Goal: Task Accomplishment & Management: Manage account settings

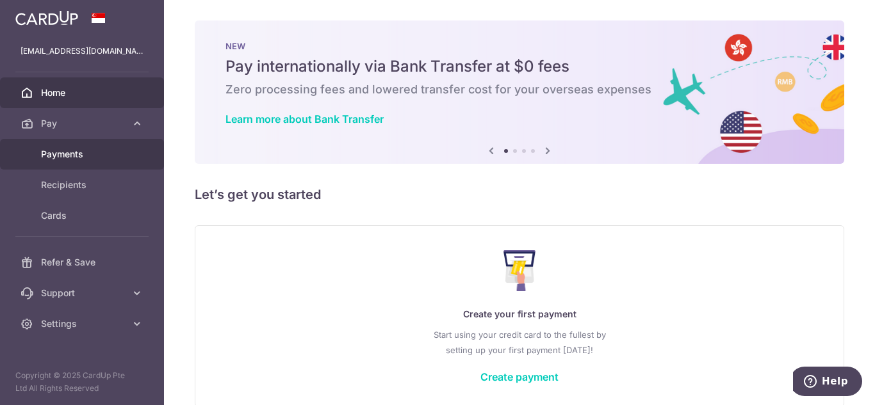
click at [85, 154] on span "Payments" at bounding box center [83, 154] width 85 height 13
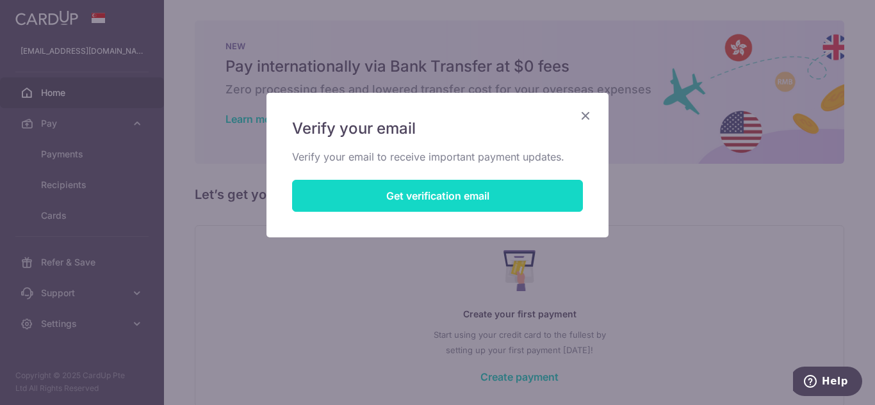
click at [413, 199] on button "Get verification email" at bounding box center [437, 196] width 291 height 32
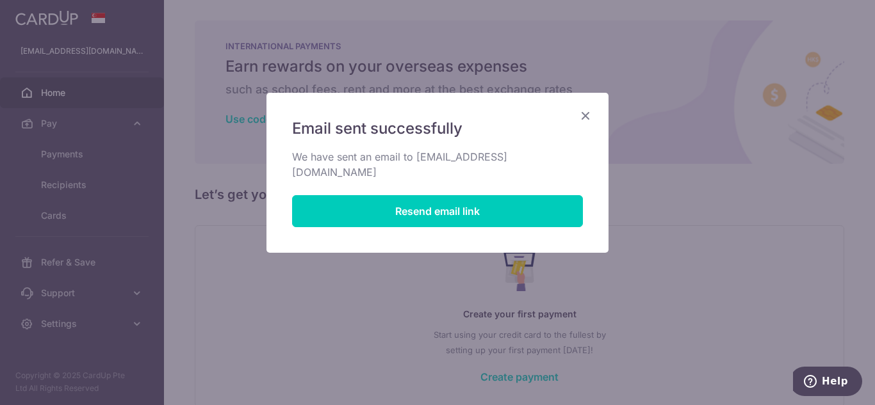
click at [587, 112] on icon "Close" at bounding box center [585, 116] width 15 height 16
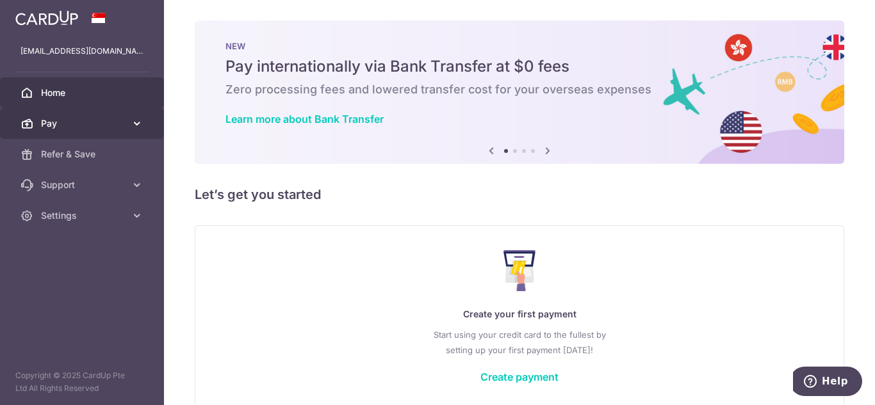
click at [139, 120] on icon at bounding box center [137, 123] width 13 height 13
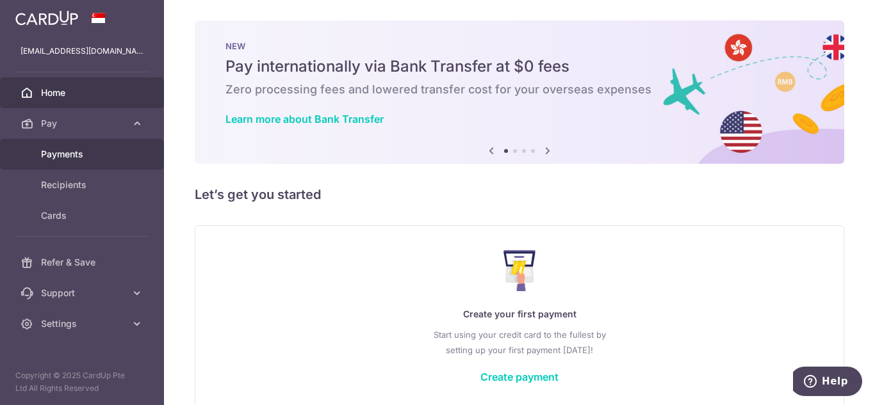
click at [87, 156] on span "Payments" at bounding box center [83, 154] width 85 height 13
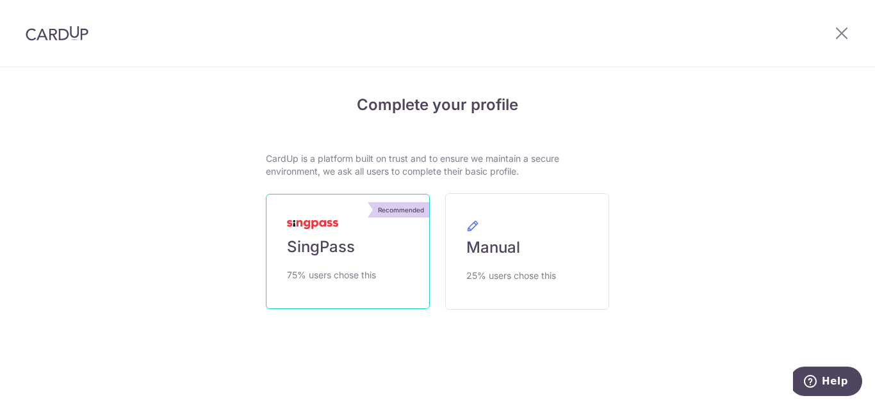
click at [325, 243] on span "SingPass" at bounding box center [321, 247] width 68 height 20
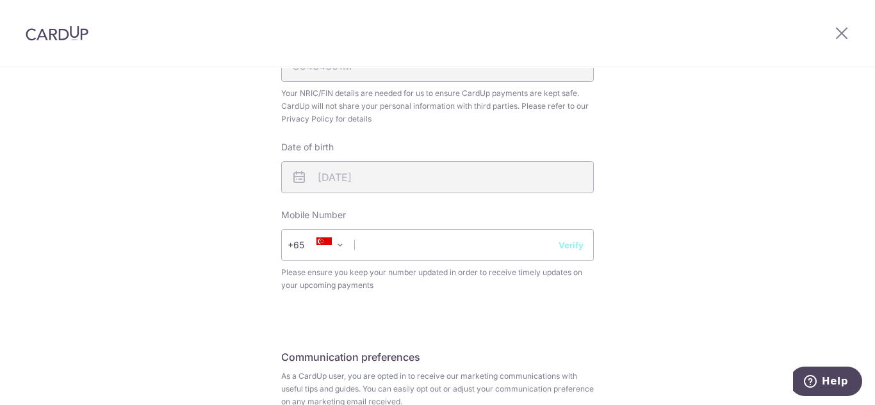
scroll to position [434, 0]
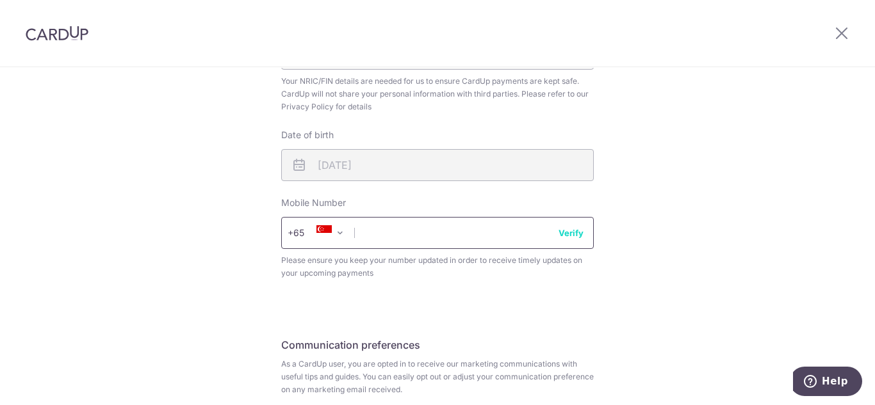
click at [355, 236] on input "text" at bounding box center [437, 233] width 313 height 32
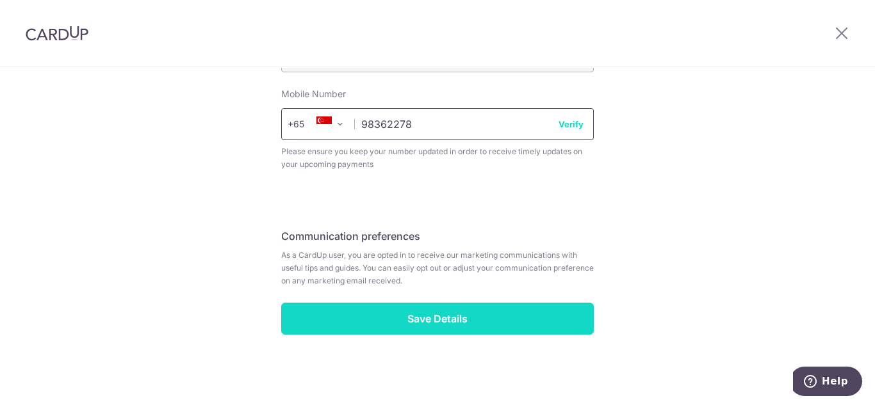
type input "98362278"
click at [468, 325] on input "Save Details" at bounding box center [437, 319] width 313 height 32
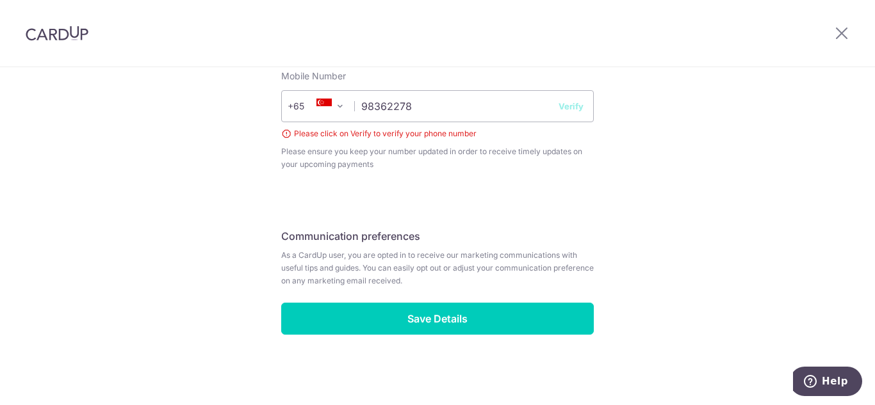
click at [579, 108] on button "Verify" at bounding box center [571, 106] width 25 height 13
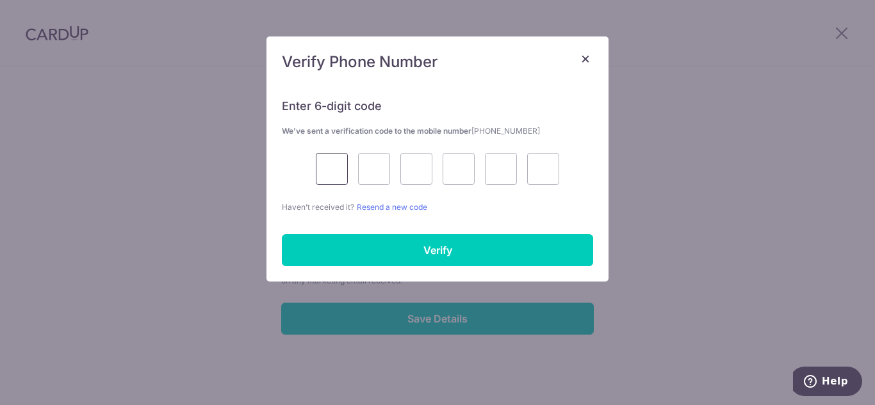
click at [338, 171] on input "text" at bounding box center [332, 169] width 32 height 32
type input "7"
type input "6"
type input "3"
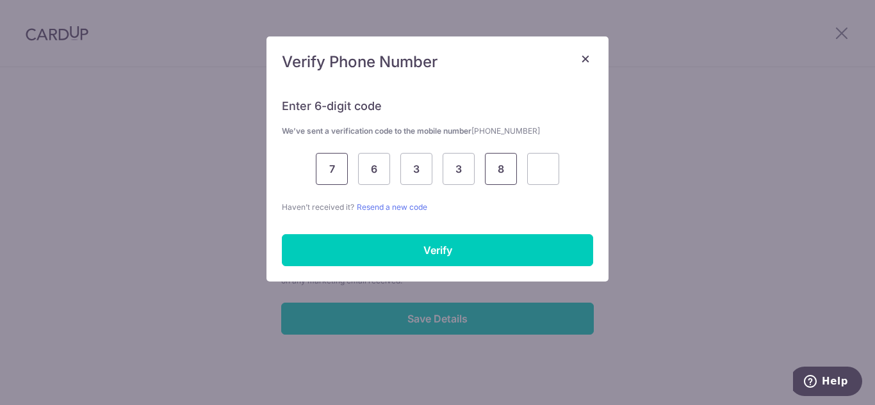
type input "8"
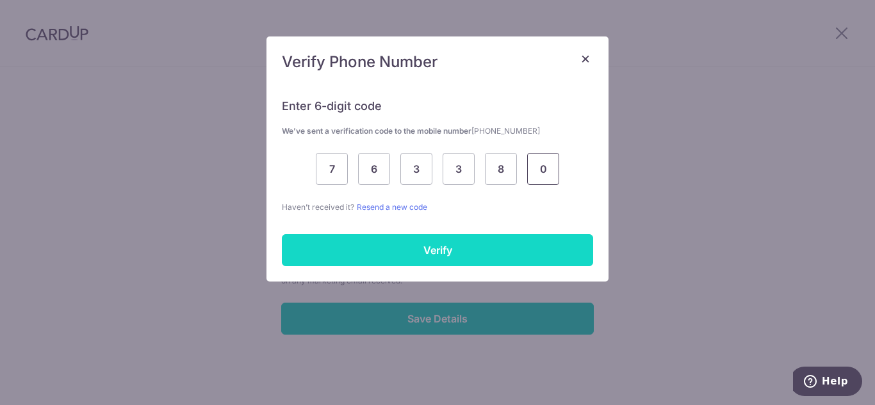
type input "0"
click at [404, 254] on input "Verify" at bounding box center [437, 250] width 311 height 32
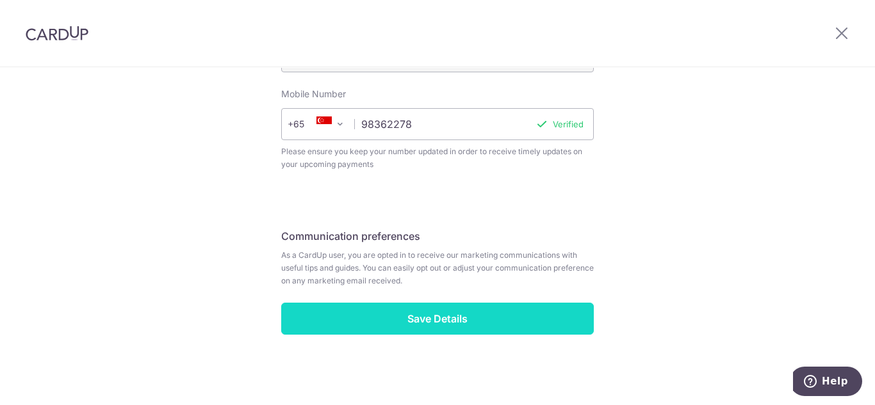
click at [436, 313] on input "Save Details" at bounding box center [437, 319] width 313 height 32
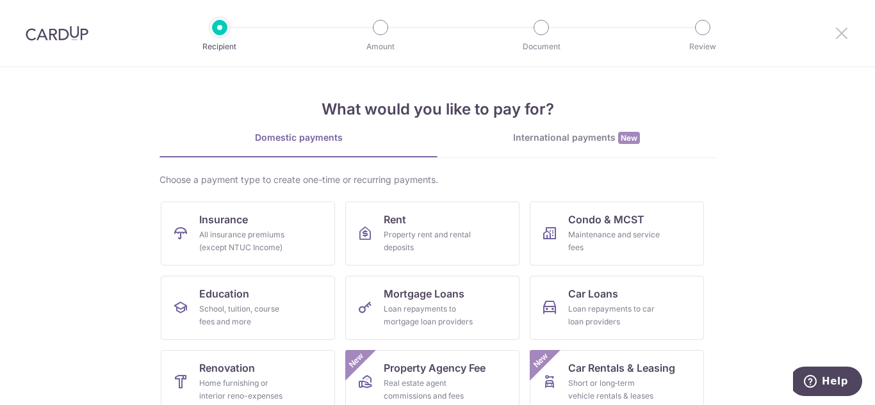
click at [840, 30] on icon at bounding box center [841, 33] width 15 height 16
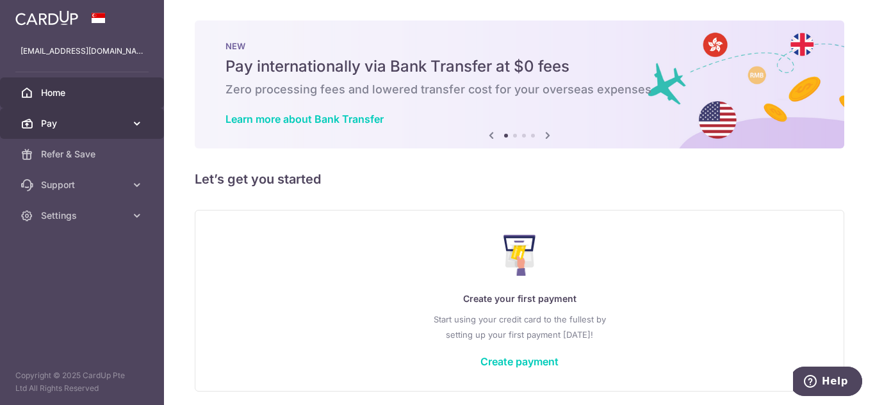
click at [97, 129] on span "Pay" at bounding box center [83, 123] width 85 height 13
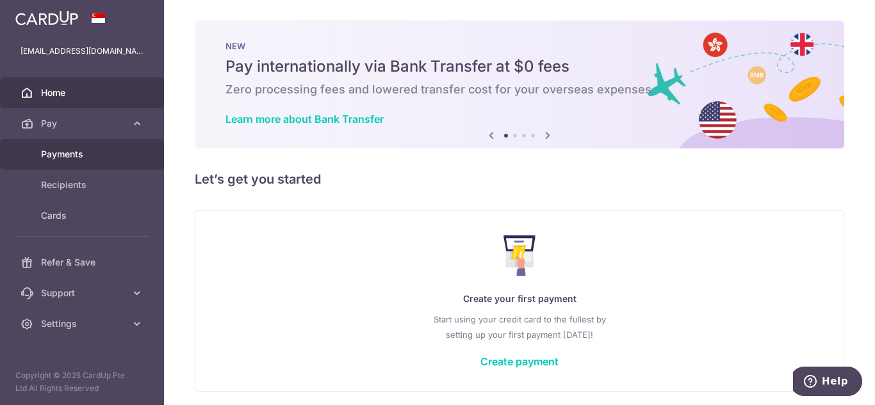
click at [82, 162] on link "Payments" at bounding box center [82, 154] width 164 height 31
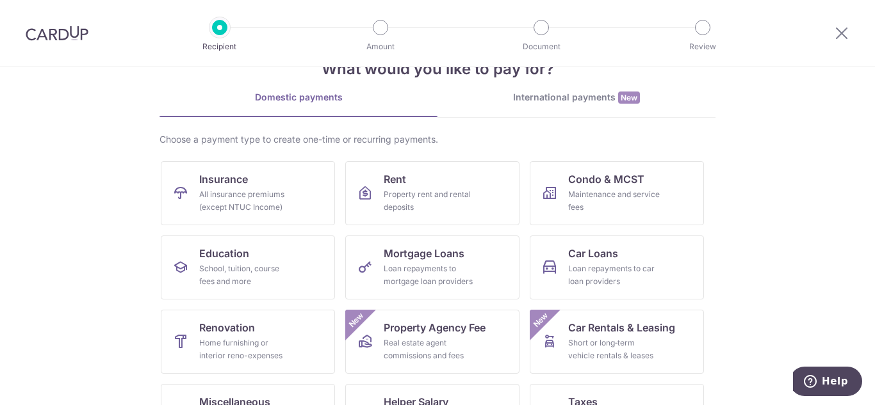
scroll to position [38, 0]
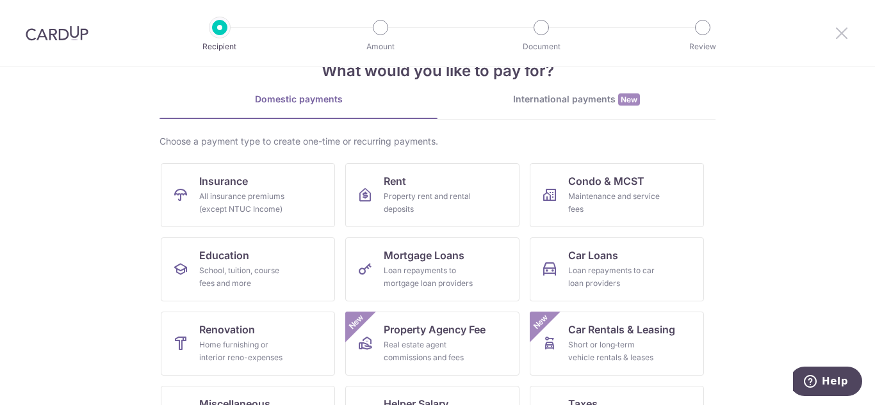
click at [837, 32] on icon at bounding box center [841, 33] width 15 height 16
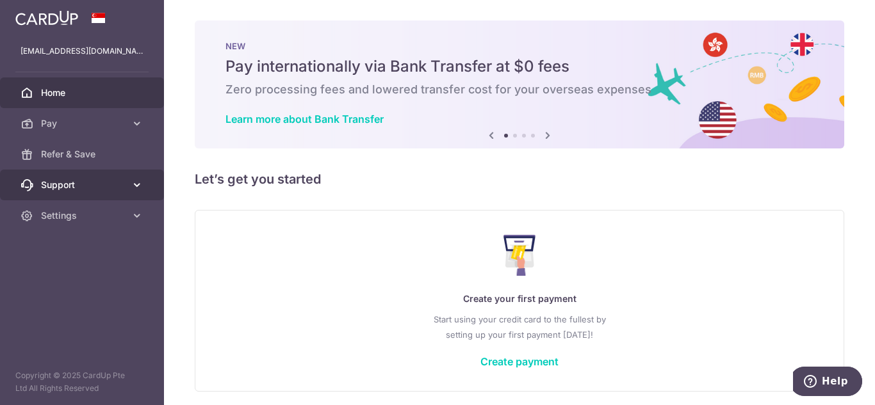
click at [133, 180] on icon at bounding box center [137, 185] width 13 height 13
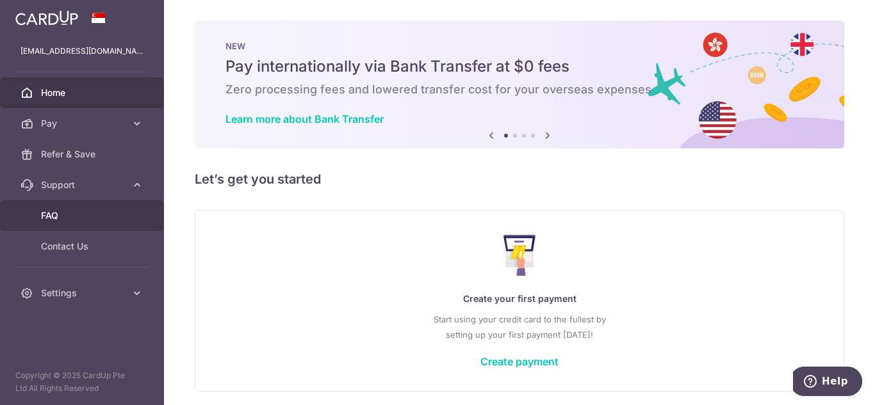
click at [86, 220] on span "FAQ" at bounding box center [83, 215] width 85 height 13
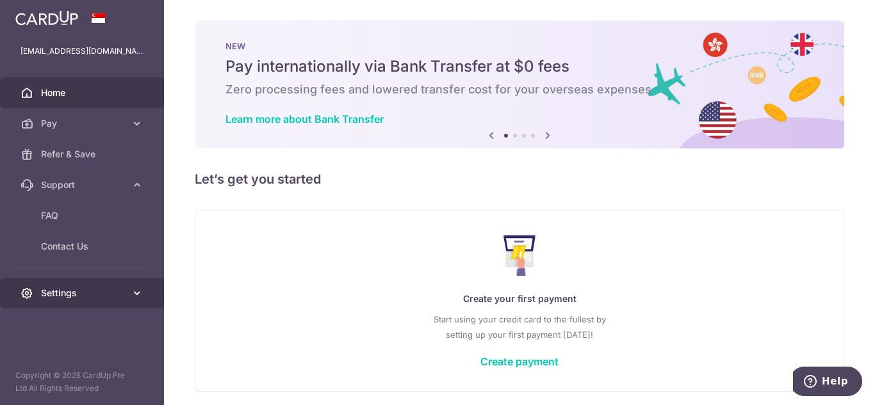
click at [111, 294] on span "Settings" at bounding box center [83, 293] width 85 height 13
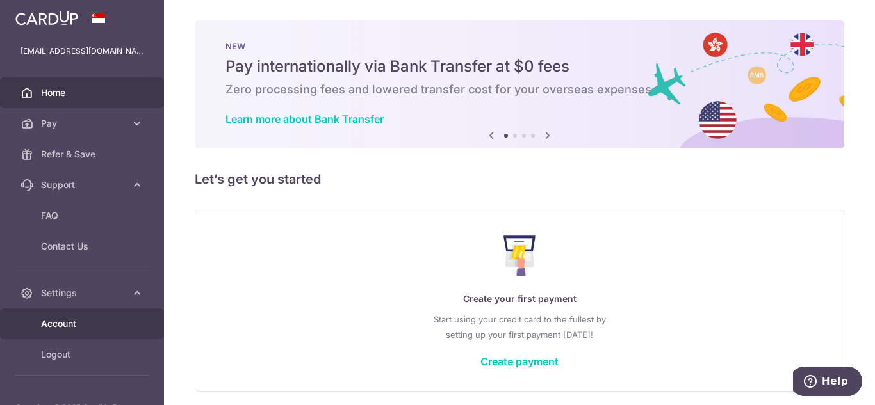
click at [81, 329] on span "Account" at bounding box center [83, 324] width 85 height 13
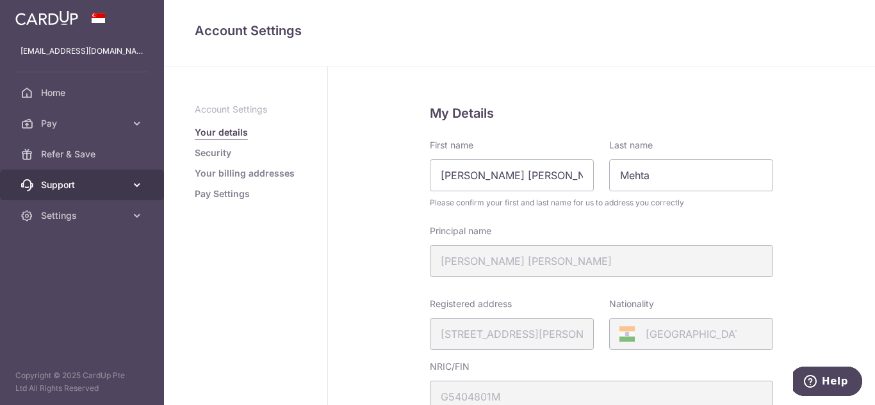
click at [118, 192] on link "Support" at bounding box center [82, 185] width 164 height 31
click at [135, 181] on icon at bounding box center [137, 185] width 13 height 13
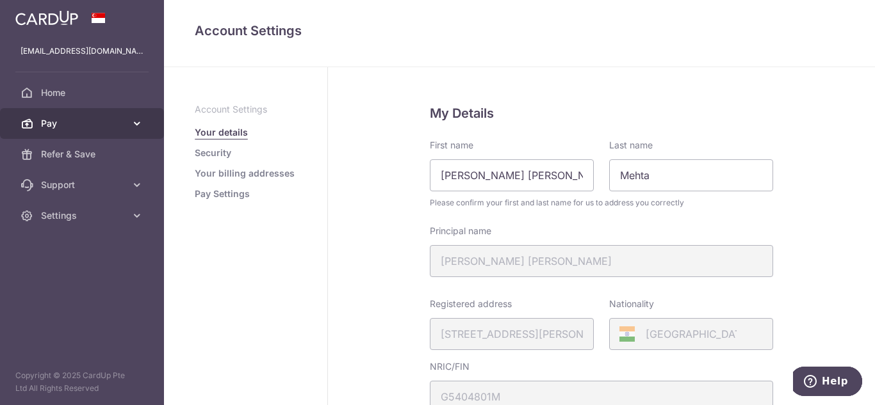
click at [141, 123] on icon at bounding box center [137, 123] width 13 height 13
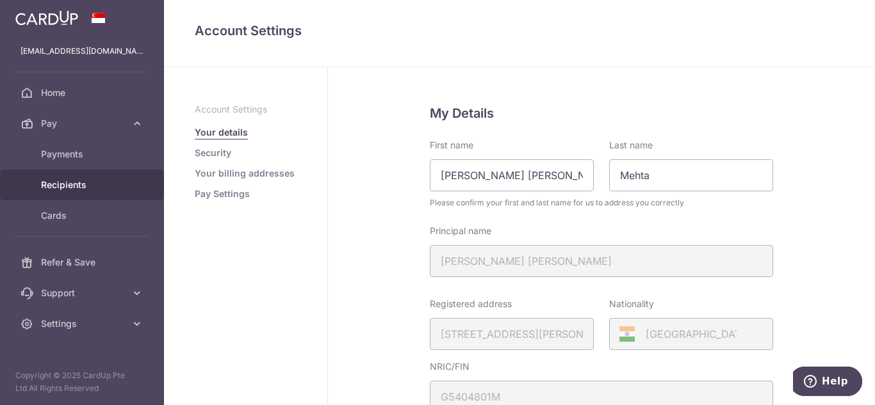
click at [99, 183] on span "Recipients" at bounding box center [83, 185] width 85 height 13
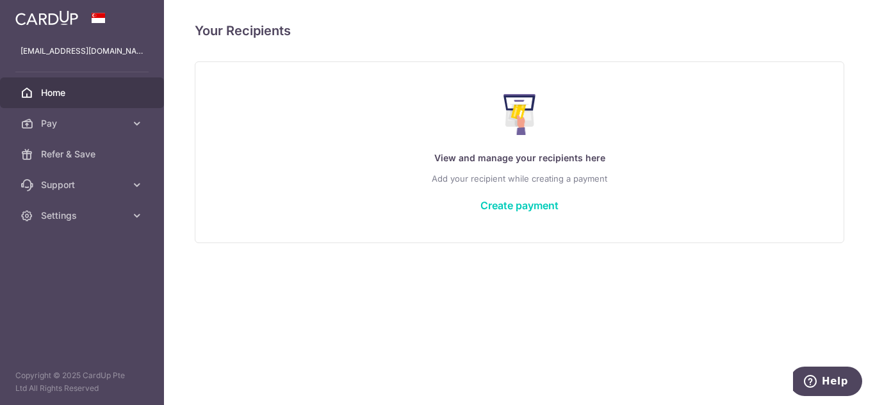
click at [62, 93] on span "Home" at bounding box center [83, 92] width 85 height 13
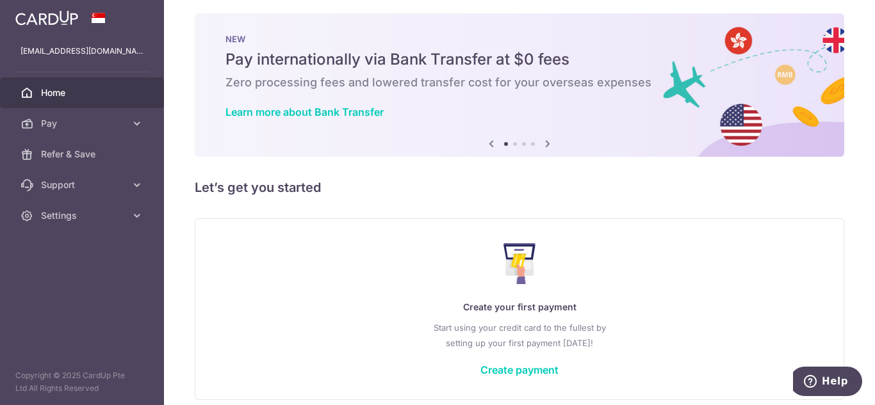
scroll to position [62, 0]
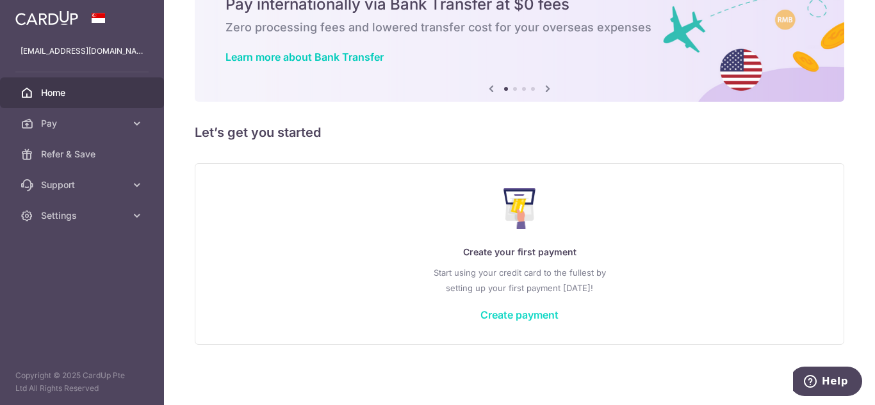
click at [541, 315] on link "Create payment" at bounding box center [519, 315] width 78 height 13
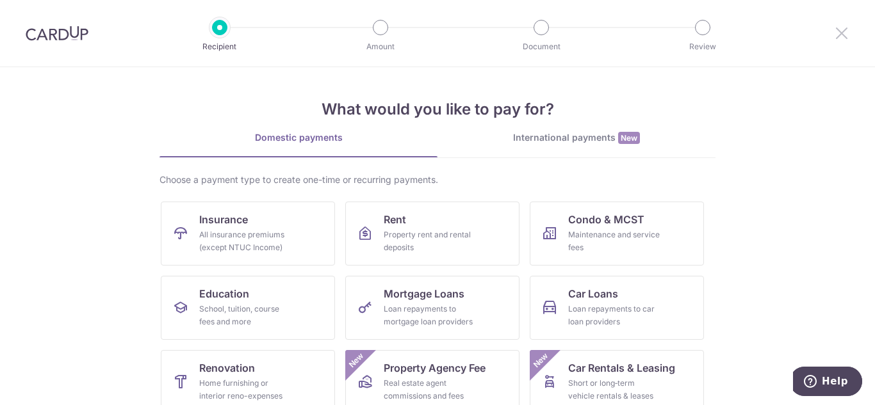
click at [836, 32] on icon at bounding box center [841, 33] width 15 height 16
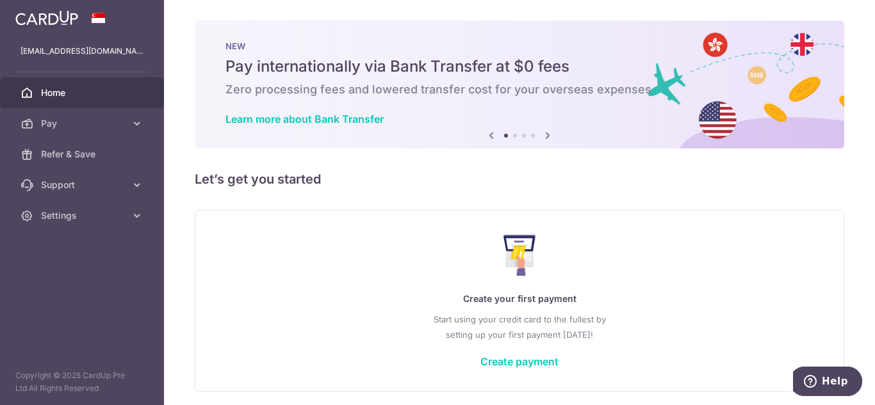
click at [543, 135] on icon at bounding box center [547, 135] width 15 height 16
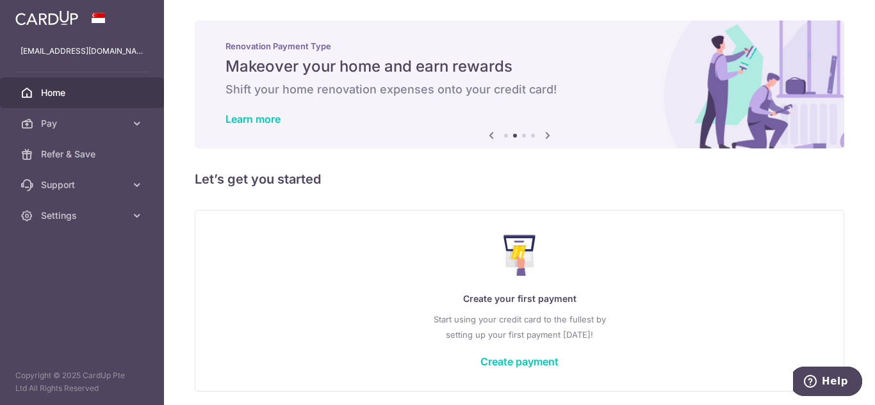
click at [543, 135] on icon at bounding box center [547, 135] width 15 height 16
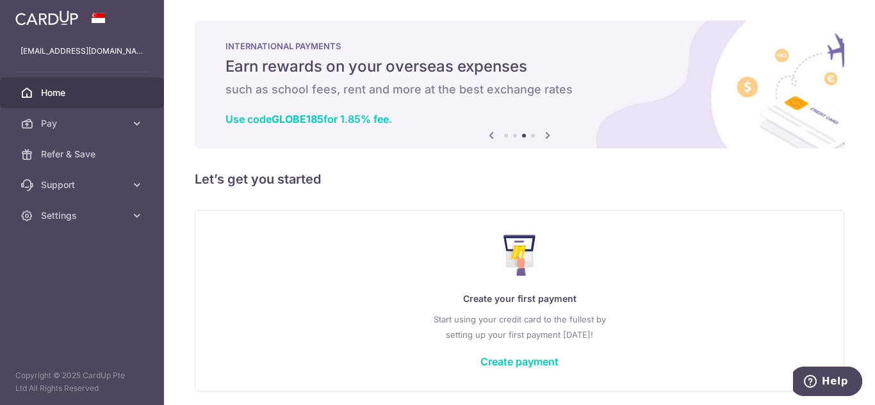
click at [543, 135] on icon at bounding box center [547, 135] width 15 height 16
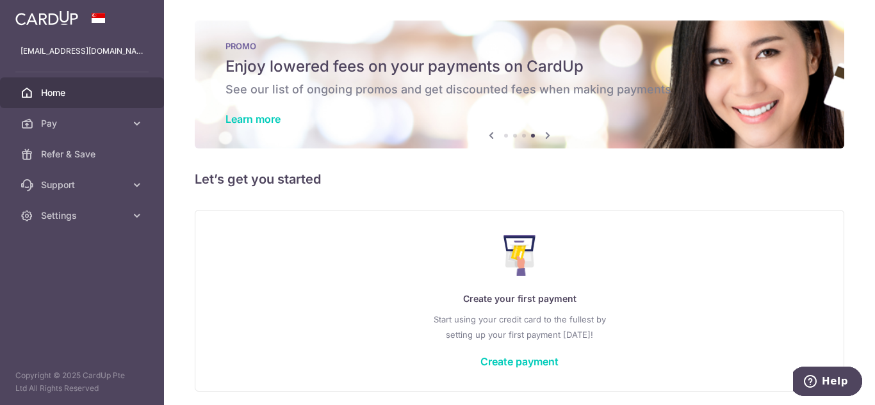
click at [543, 135] on icon at bounding box center [547, 135] width 15 height 16
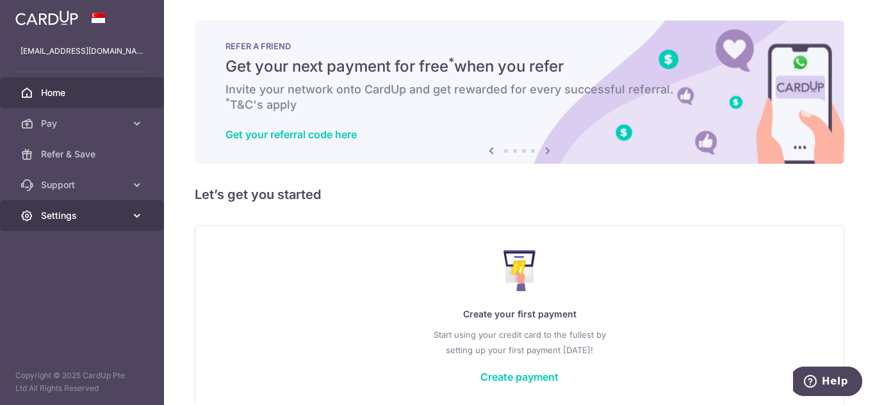
click at [143, 219] on link "Settings" at bounding box center [82, 215] width 164 height 31
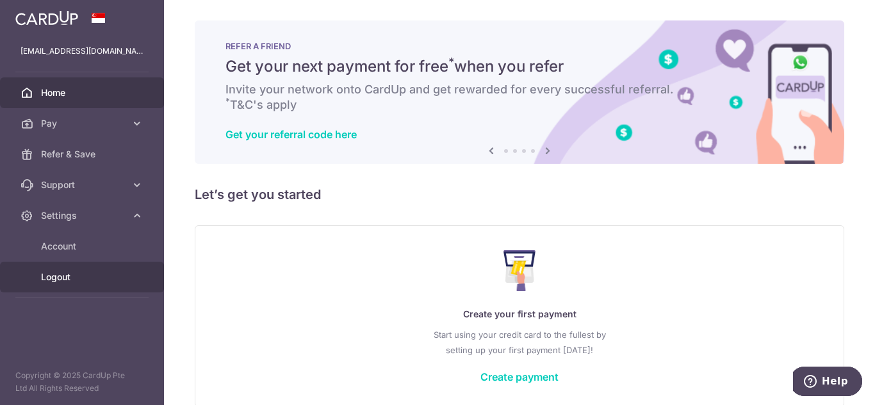
click at [91, 275] on span "Logout" at bounding box center [83, 277] width 85 height 13
